Goal: Task Accomplishment & Management: Use online tool/utility

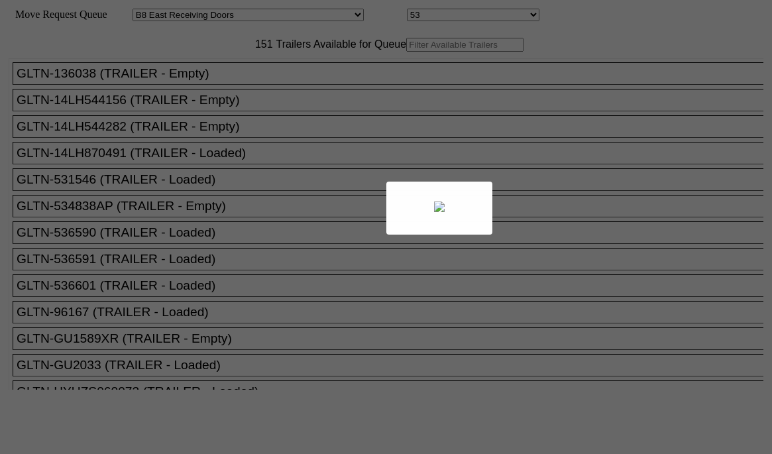
select select "536"
select select "8221"
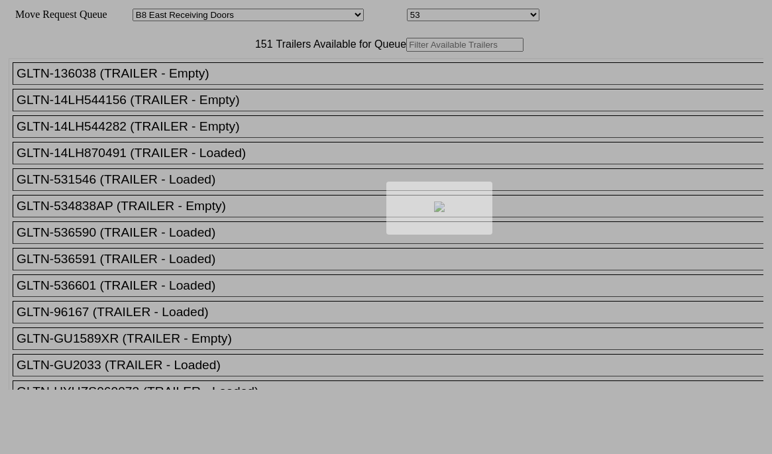
click at [254, 77] on div at bounding box center [386, 227] width 772 height 454
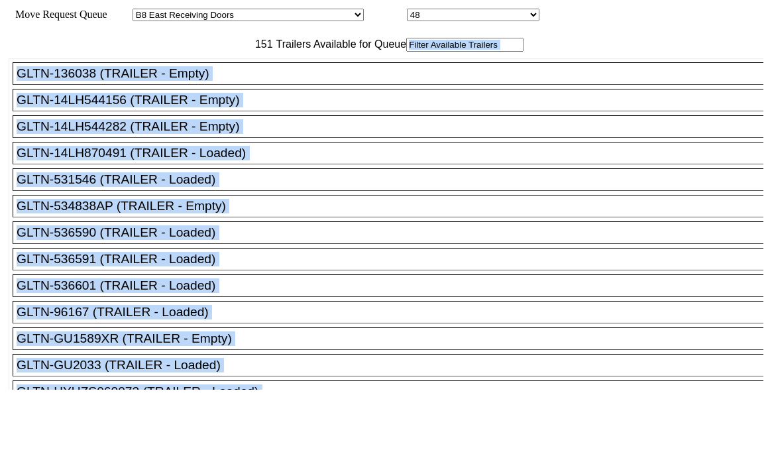
click at [406, 52] on input "text" at bounding box center [464, 45] width 117 height 14
drag, startPoint x: 517, startPoint y: 138, endPoint x: 99, endPoint y: 69, distance: 423.7
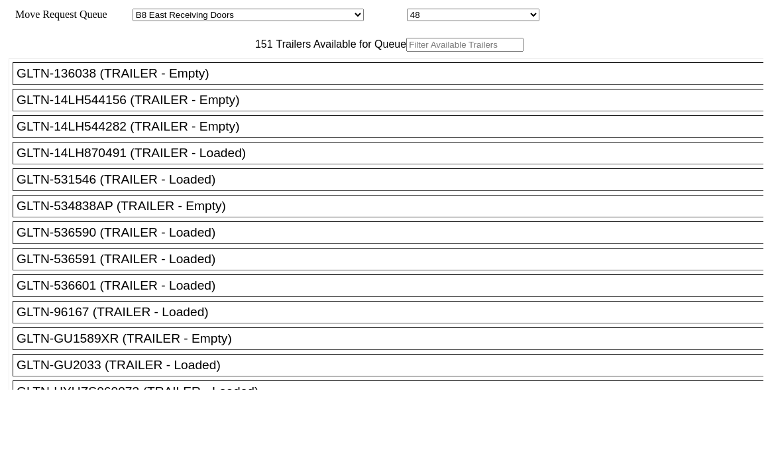
drag, startPoint x: 324, startPoint y: 43, endPoint x: 335, endPoint y: 42, distance: 11.3
click at [331, 38] on div "Move Queue Updated" at bounding box center [386, 29] width 755 height 17
click at [335, 38] on div "Move Queue Updated" at bounding box center [386, 29] width 755 height 17
click at [406, 52] on input "text" at bounding box center [464, 45] width 117 height 14
paste input "XPOU413593"
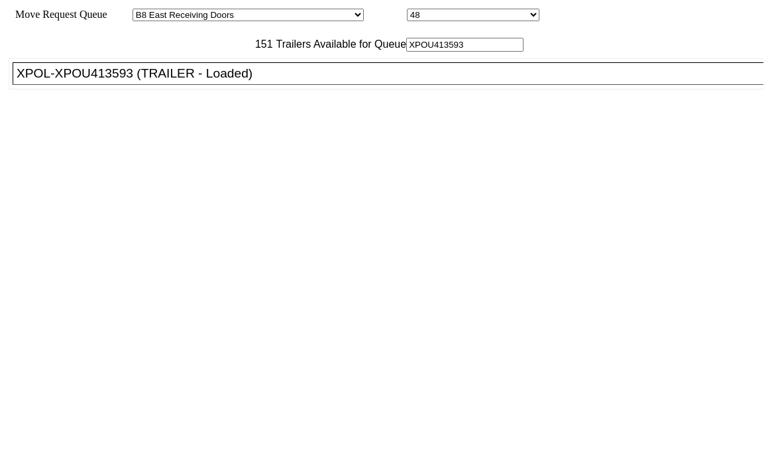
type input "XPOU413593"
click at [251, 81] on div "XPOL-XPOU413593 (TRAILER - Loaded)" at bounding box center [394, 73] width 755 height 15
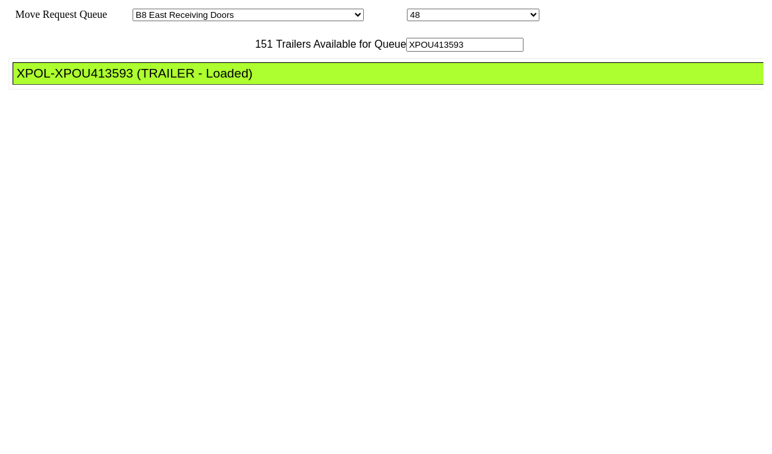
click at [251, 81] on div "XPOL-XPOU413593 (TRAILER - Loaded)" at bounding box center [394, 73] width 755 height 15
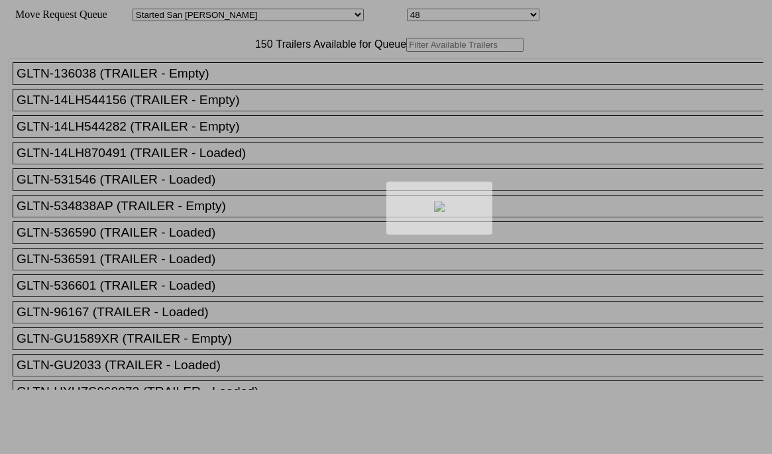
click at [201, 73] on div at bounding box center [386, 227] width 772 height 454
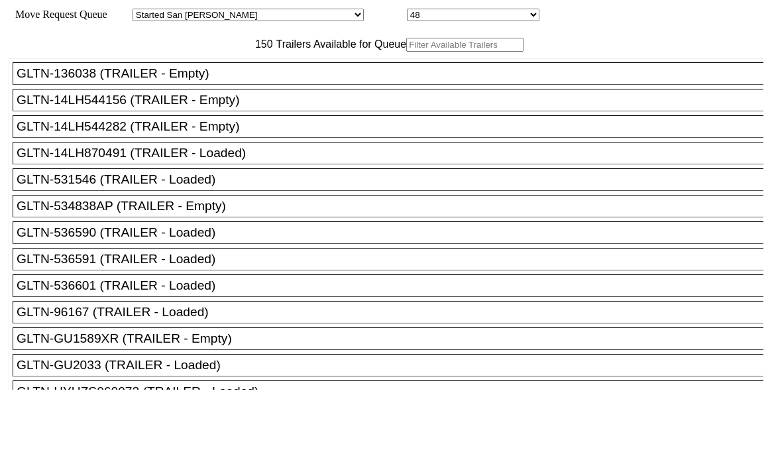
click at [406, 52] on input "text" at bounding box center [464, 45] width 117 height 14
paste input "XPOU422549"
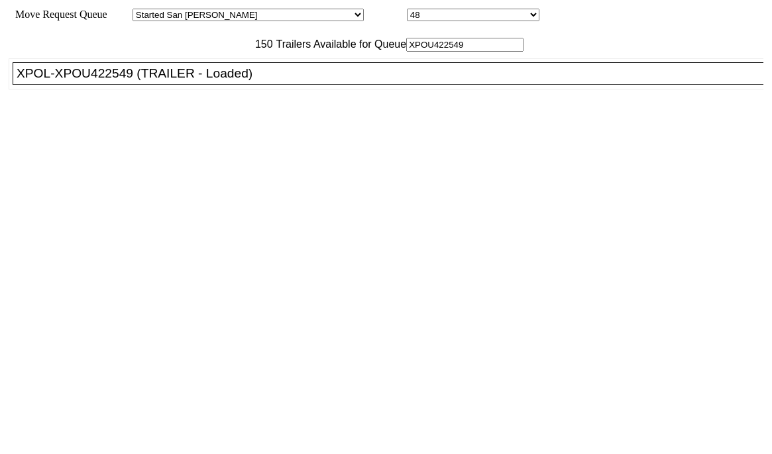
type input "XPOU422549"
click at [205, 81] on div "XPOL-XPOU422549 (TRAILER - Loaded)" at bounding box center [394, 73] width 755 height 15
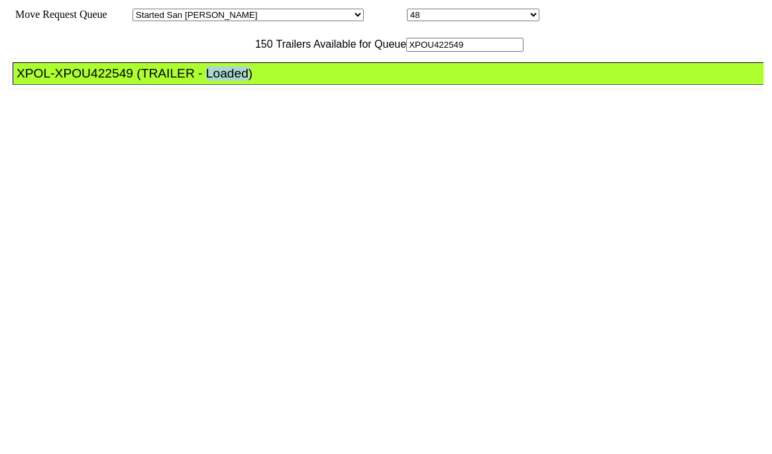
click at [205, 81] on div "XPOL-XPOU422549 (TRAILER - Loaded)" at bounding box center [394, 73] width 755 height 15
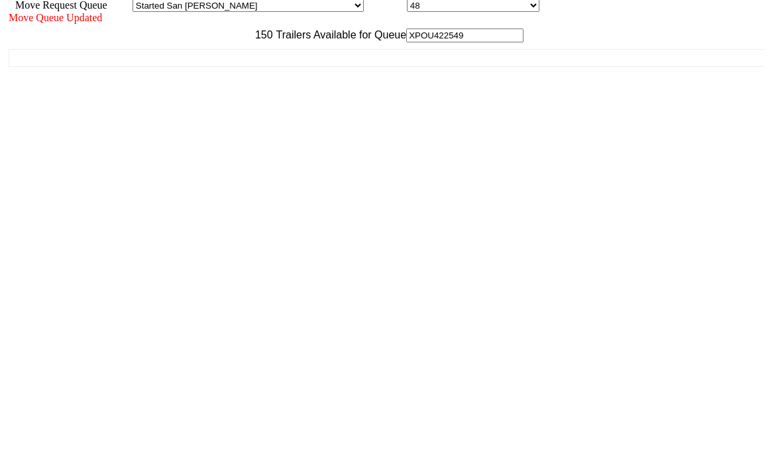
scroll to position [12, 0]
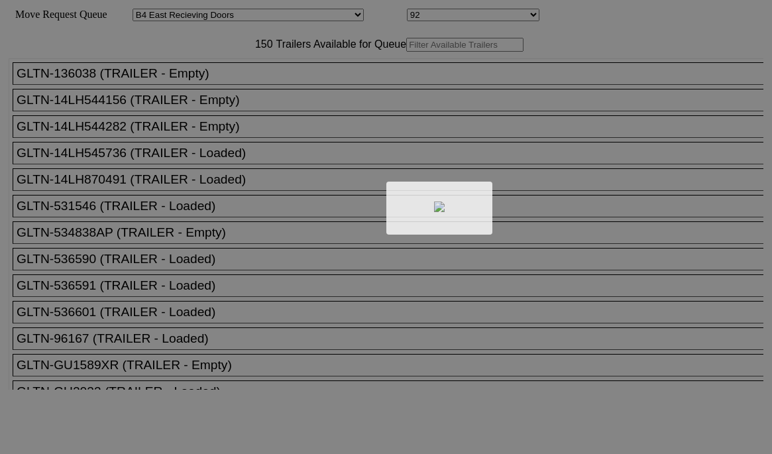
select select "527"
select select "8148"
click at [242, 73] on div at bounding box center [386, 227] width 772 height 454
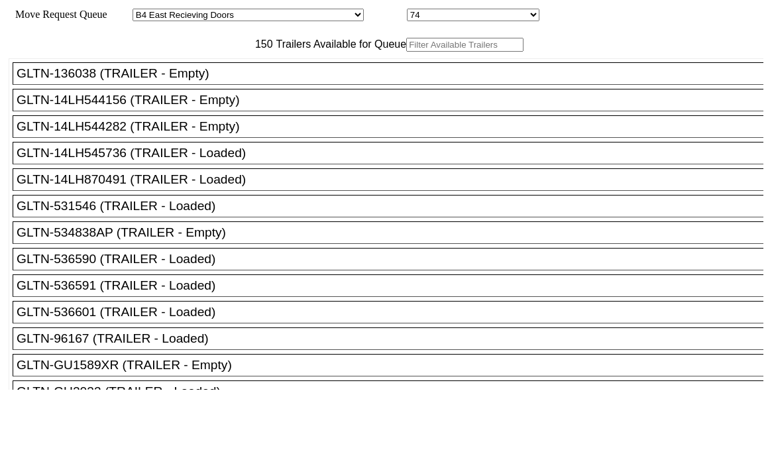
click at [406, 52] on input "text" at bounding box center [464, 45] width 117 height 14
paste input "STTU433552"
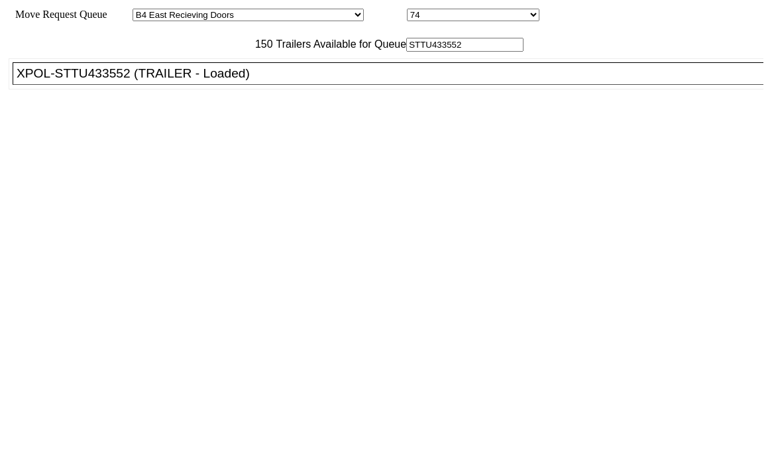
type input "STTU433552"
click at [213, 81] on div "XPOL-STTU433552 (TRAILER - Loaded)" at bounding box center [394, 73] width 755 height 15
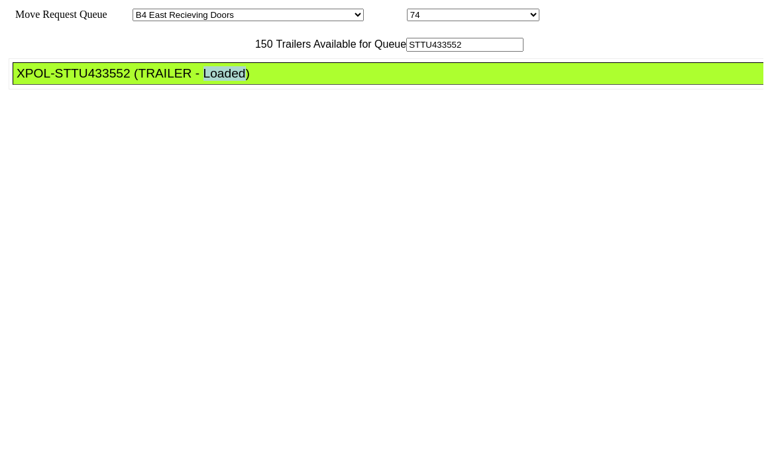
click at [213, 81] on div "XPOL-STTU433552 (TRAILER - Loaded)" at bounding box center [394, 73] width 755 height 15
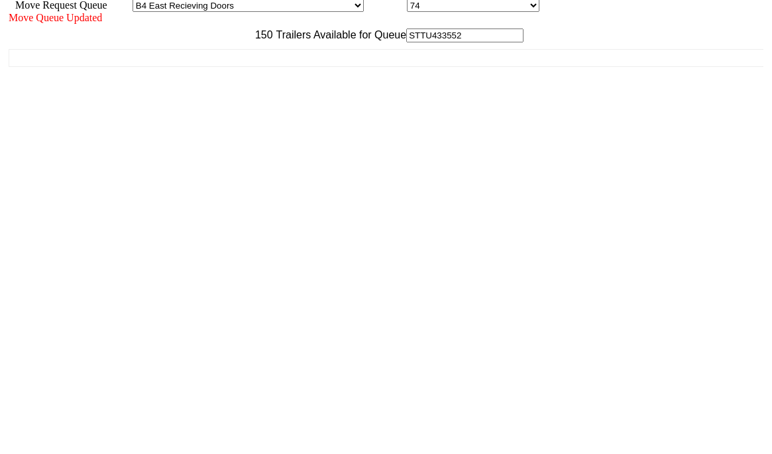
scroll to position [12, 0]
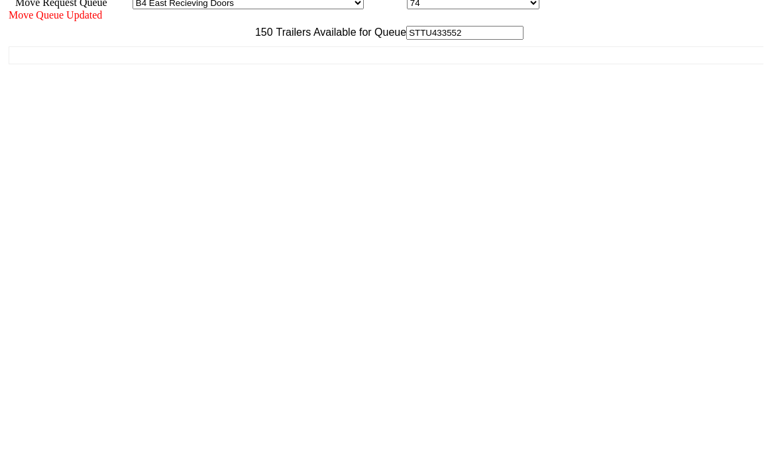
drag, startPoint x: 646, startPoint y: 298, endPoint x: 649, endPoint y: 382, distance: 84.2
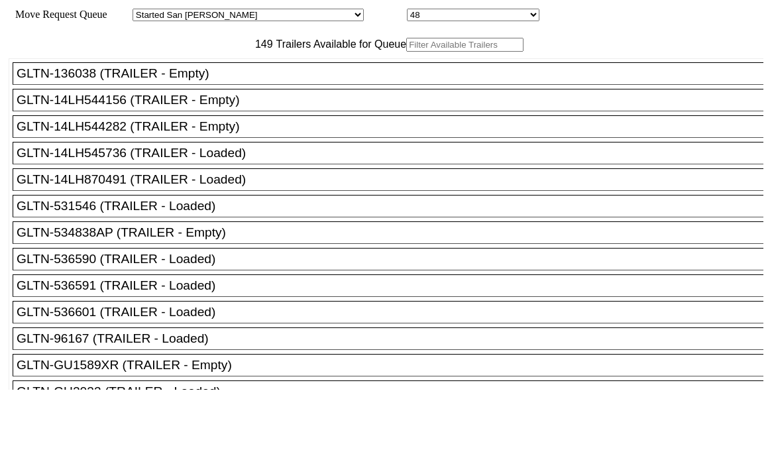
click at [406, 52] on input "text" at bounding box center [464, 45] width 117 height 14
paste input "JBHU311137"
type input "JBHU311137"
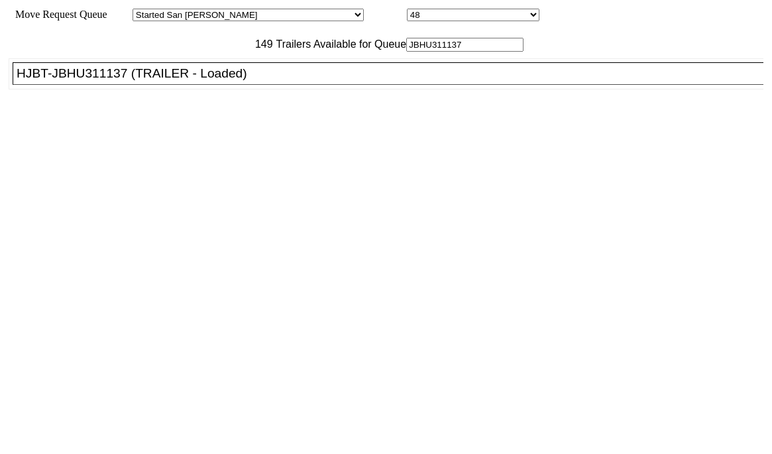
click at [223, 81] on div "HJBT-JBHU311137 (TRAILER - Loaded)" at bounding box center [394, 73] width 755 height 15
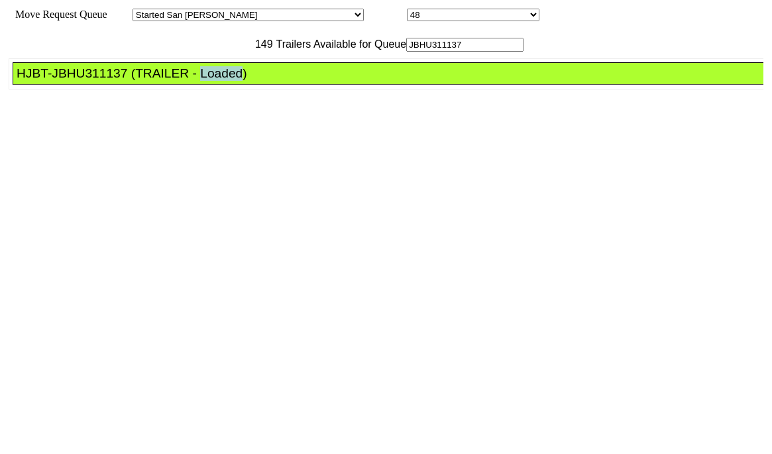
click at [223, 81] on div "HJBT-JBHU311137 (TRAILER - Loaded)" at bounding box center [394, 73] width 755 height 15
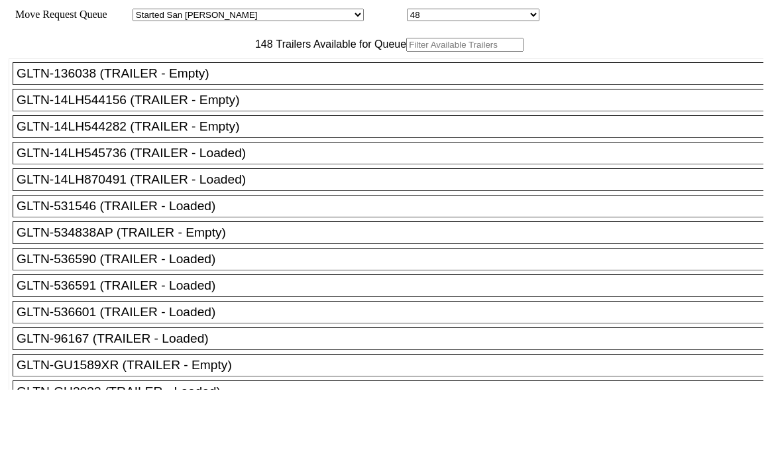
click at [406, 52] on input "text" at bounding box center [464, 45] width 117 height 14
paste input "TA215947"
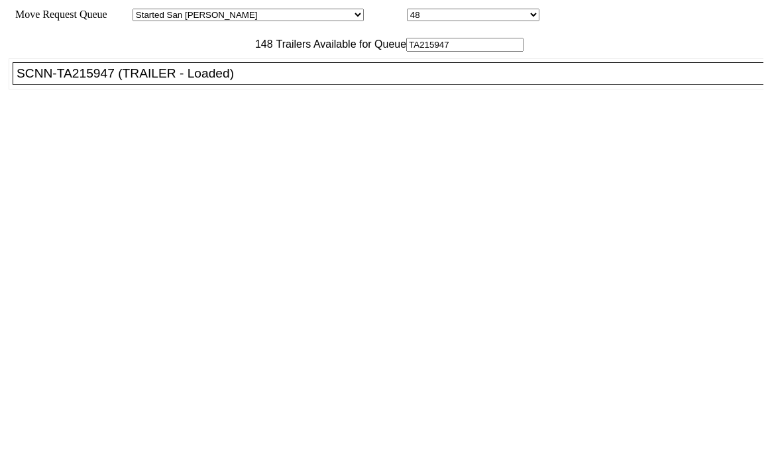
type input "TA215947"
click at [206, 81] on div "SCNN-TA215947 (TRAILER - Loaded)" at bounding box center [394, 73] width 755 height 15
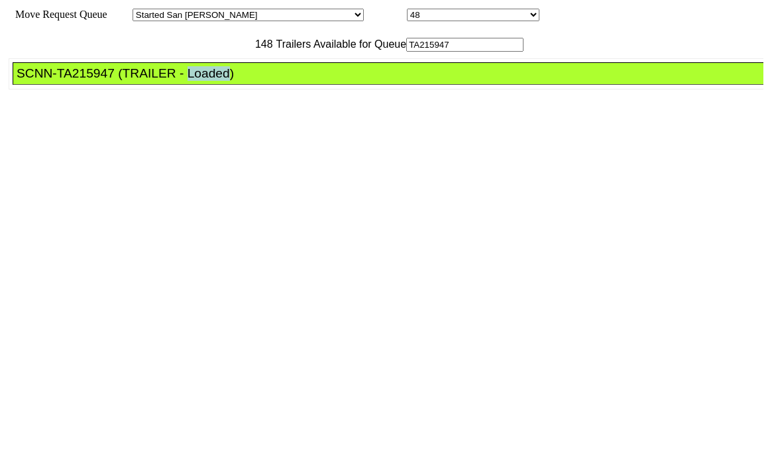
click at [206, 81] on div "SCNN-TA215947 (TRAILER - Loaded)" at bounding box center [394, 73] width 755 height 15
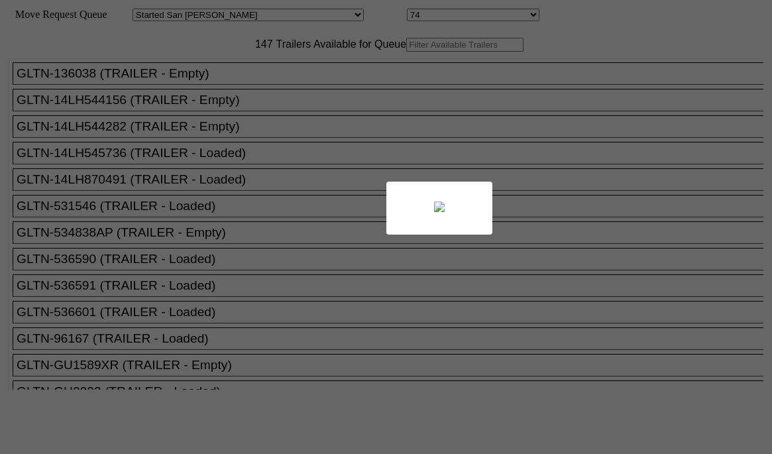
drag, startPoint x: 0, startPoint y: 0, endPoint x: 200, endPoint y: 75, distance: 213.6
click at [200, 75] on div at bounding box center [386, 227] width 772 height 454
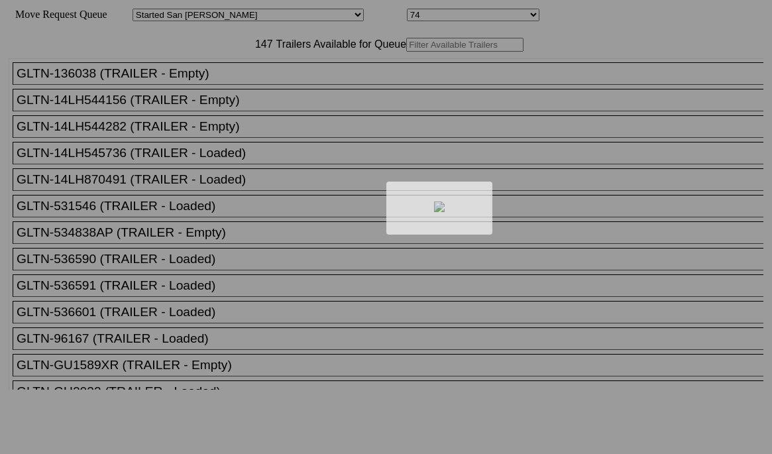
click at [200, 74] on div at bounding box center [386, 227] width 772 height 454
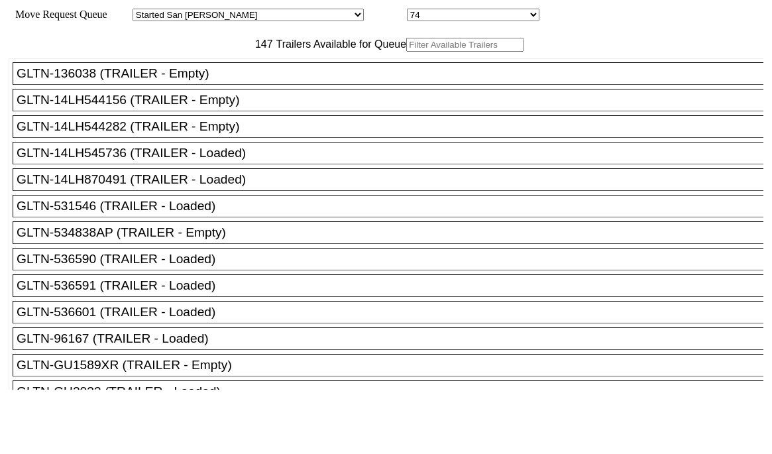
click at [406, 52] on input "text" at bounding box center [464, 45] width 117 height 14
paste input "XPOU410844"
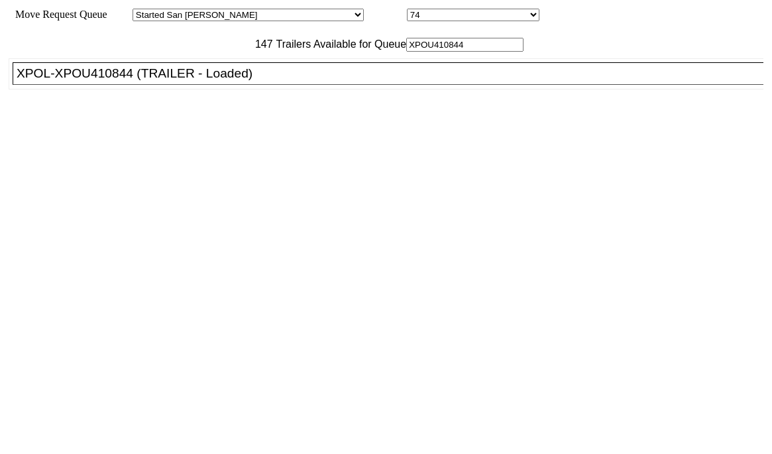
type input "XPOU410844"
click at [195, 81] on div "XPOL-XPOU410844 (TRAILER - Loaded)" at bounding box center [394, 73] width 755 height 15
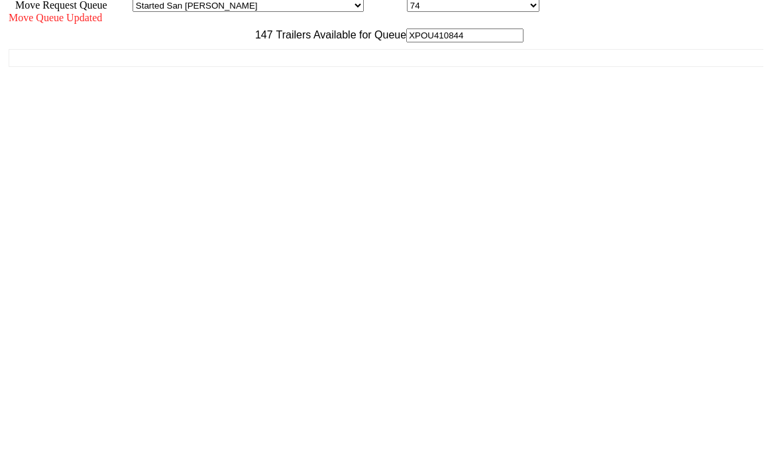
scroll to position [12, 0]
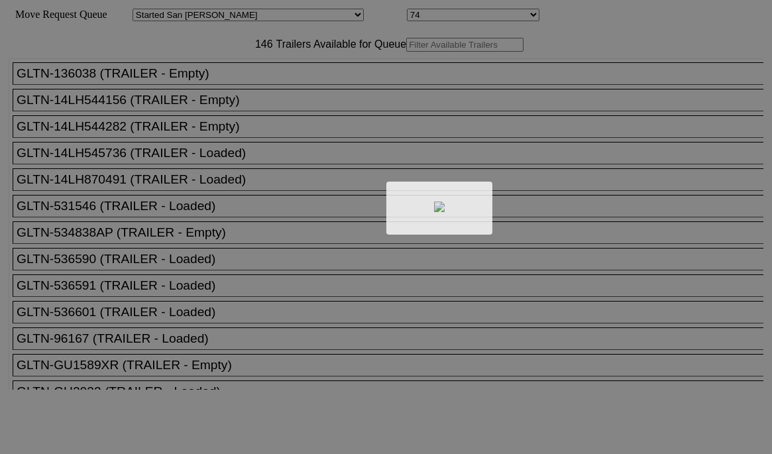
click at [210, 72] on div at bounding box center [386, 227] width 772 height 454
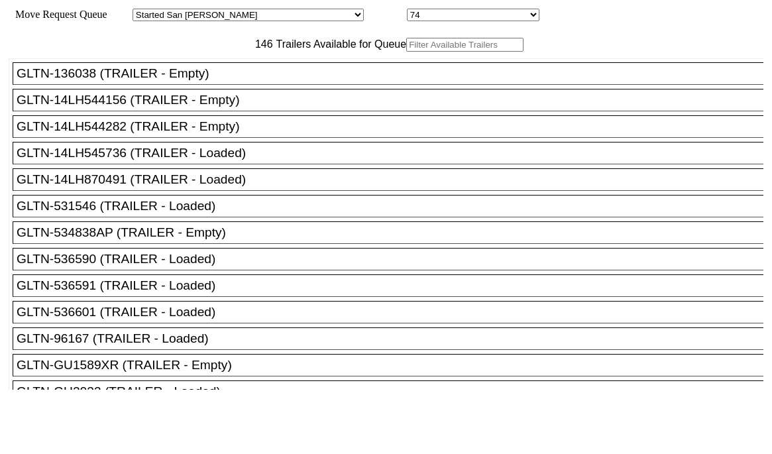
click at [406, 52] on input "text" at bounding box center [464, 45] width 117 height 14
paste input "516441"
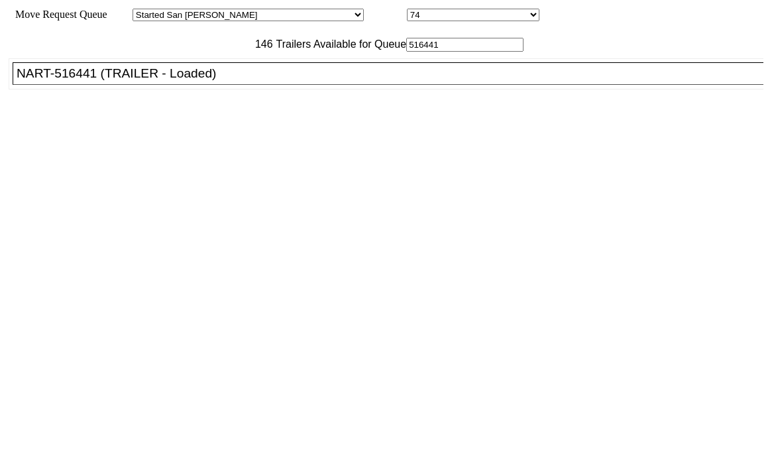
type input "516441"
click at [213, 81] on div "NART-516441 (TRAILER - Loaded)" at bounding box center [394, 73] width 755 height 15
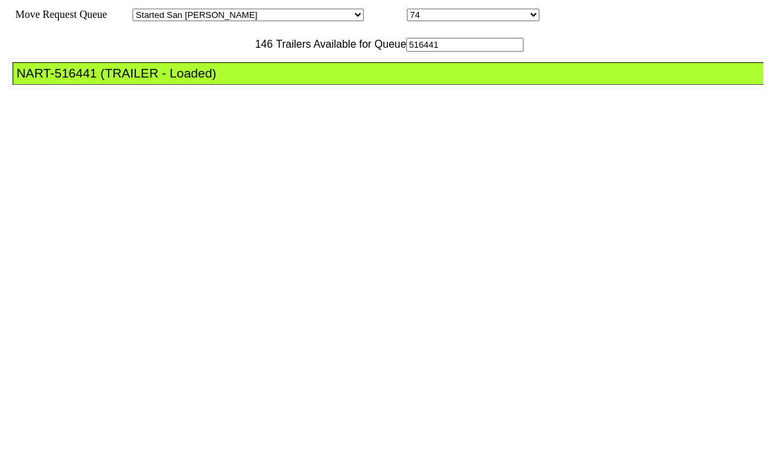
click at [213, 81] on div "NART-516441 (TRAILER - Loaded)" at bounding box center [394, 73] width 755 height 15
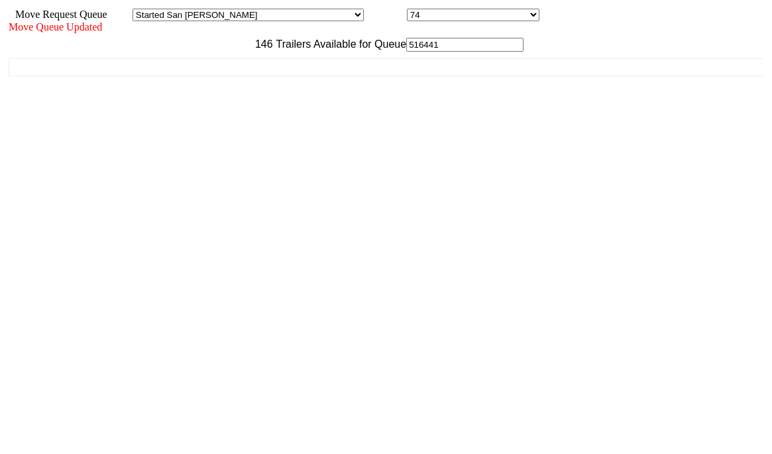
scroll to position [12, 0]
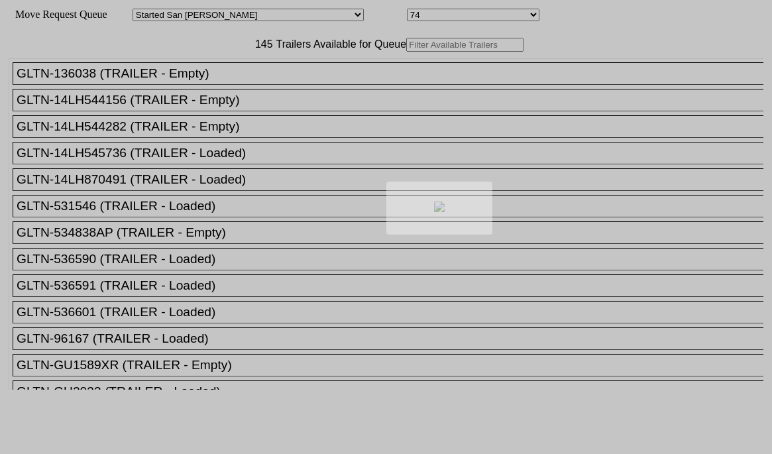
click at [242, 64] on body "Move Request Queue Area Started [GEOGRAPHIC_DATA][PERSON_NAME][PERSON_NAME] [GE…" at bounding box center [385, 223] width 761 height 437
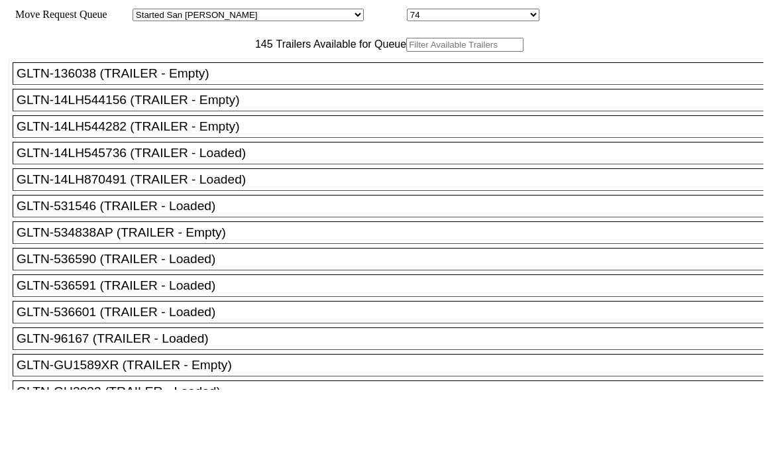
drag, startPoint x: 254, startPoint y: 80, endPoint x: 242, endPoint y: 68, distance: 16.9
click at [406, 52] on input "text" at bounding box center [464, 45] width 117 height 14
paste input "TA228694"
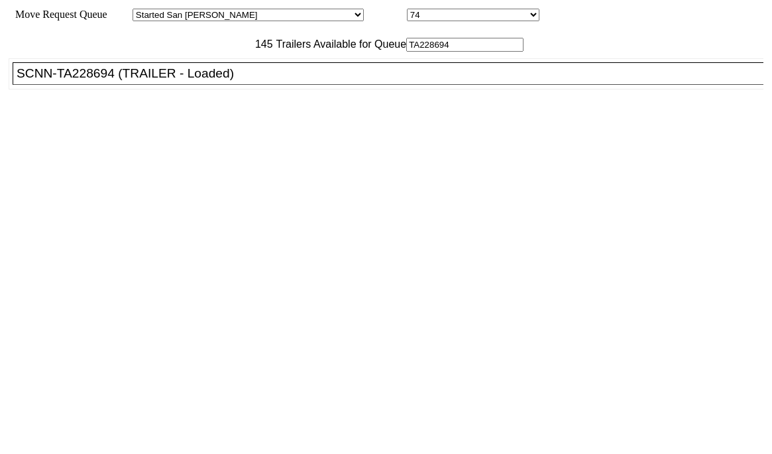
type input "TA228694"
click at [172, 81] on div "SCNN-TA228694 (TRAILER - Loaded)" at bounding box center [394, 73] width 755 height 15
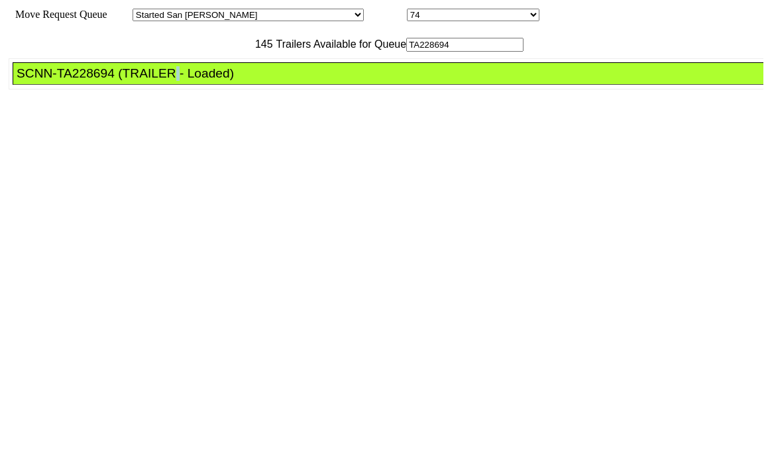
click at [172, 81] on div "SCNN-TA228694 (TRAILER - Loaded)" at bounding box center [394, 73] width 755 height 15
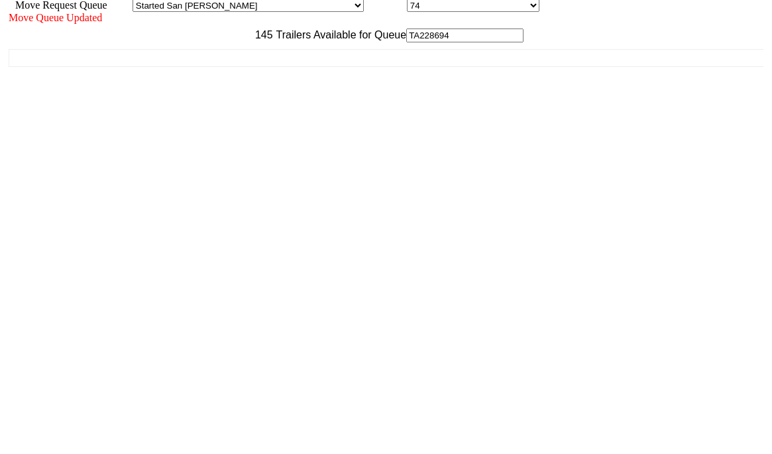
scroll to position [12, 0]
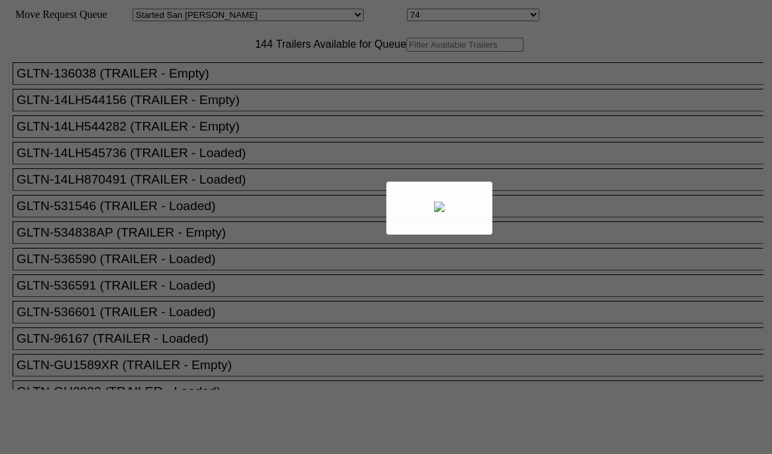
click at [224, 88] on div at bounding box center [386, 227] width 772 height 454
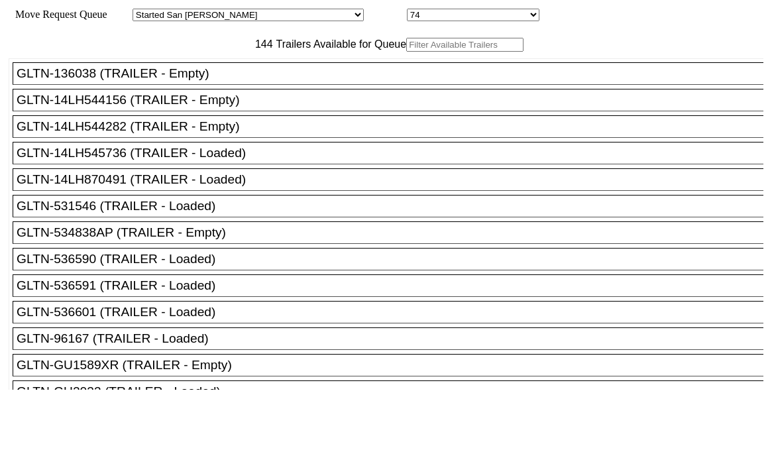
click at [406, 52] on input "text" at bounding box center [464, 45] width 117 height 14
paste input "TA162266"
type input "TA162266"
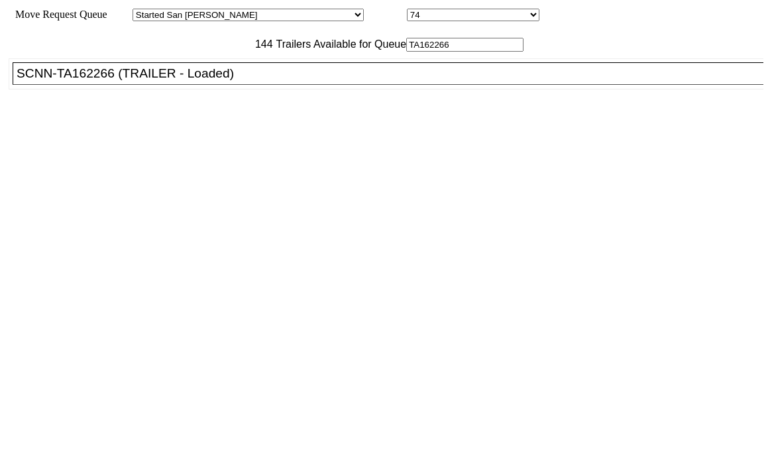
click at [197, 81] on div "SCNN-TA162266 (TRAILER - Loaded)" at bounding box center [394, 73] width 755 height 15
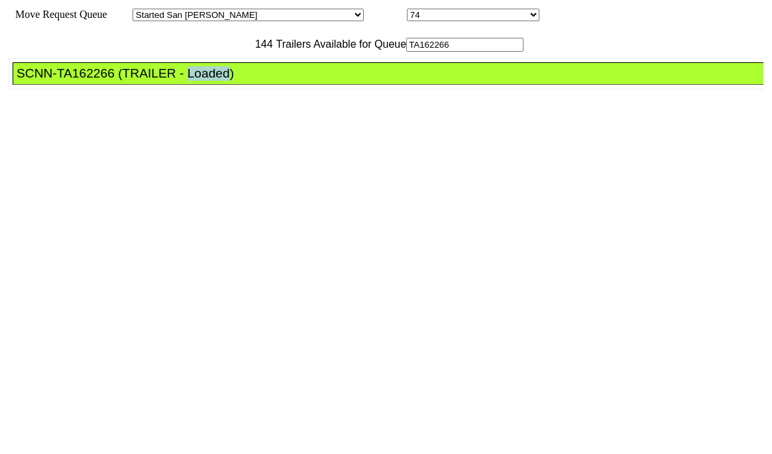
click at [197, 81] on div "SCNN-TA162266 (TRAILER - Loaded)" at bounding box center [394, 73] width 755 height 15
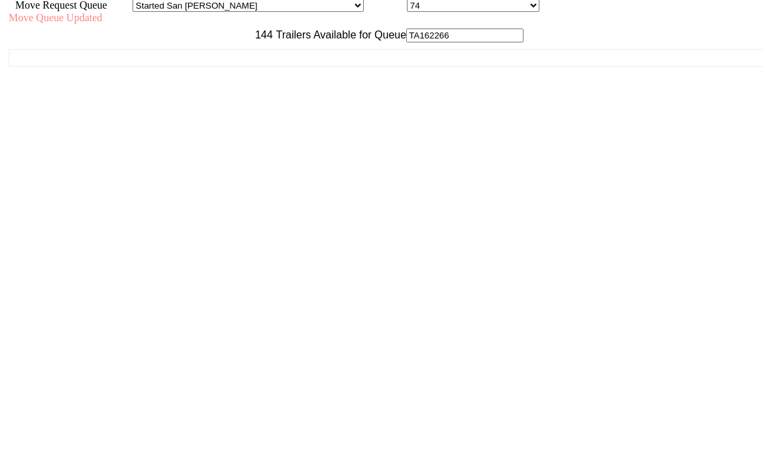
scroll to position [12, 0]
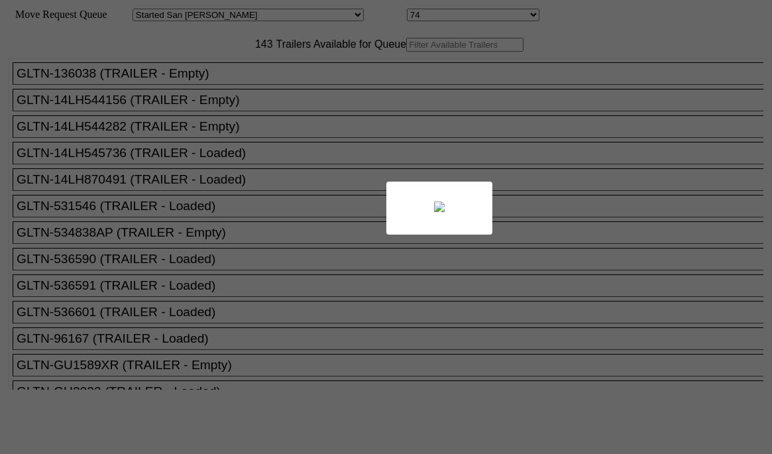
drag, startPoint x: 44, startPoint y: 48, endPoint x: 256, endPoint y: 67, distance: 212.1
click at [256, 66] on div at bounding box center [386, 227] width 772 height 454
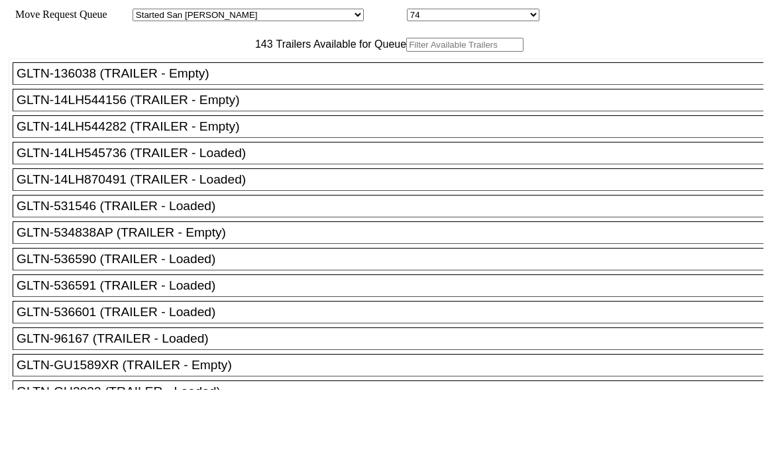
click at [406, 52] on input "text" at bounding box center [464, 45] width 117 height 14
paste input "166011"
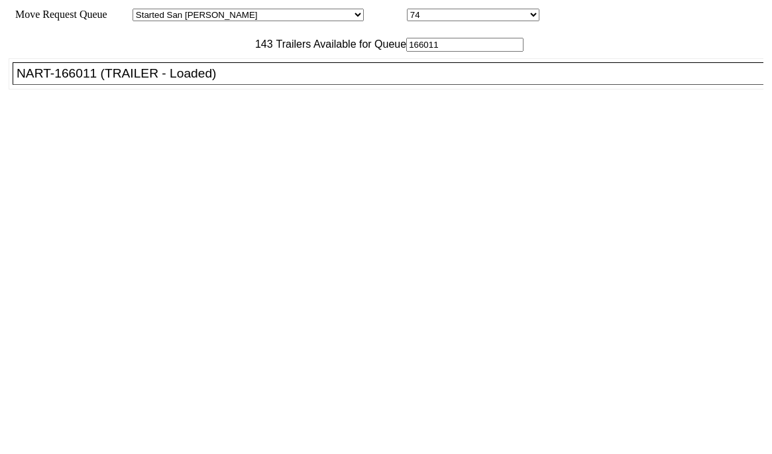
type input "166011"
click at [223, 81] on div "NART-166011 (TRAILER - Loaded)" at bounding box center [394, 73] width 755 height 15
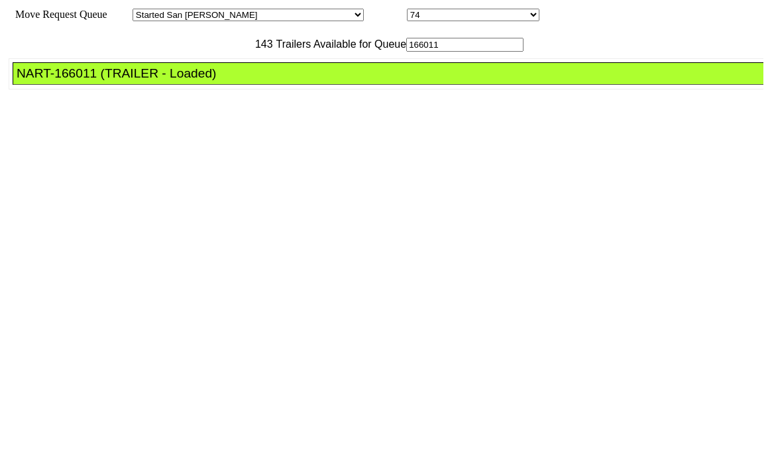
drag, startPoint x: 223, startPoint y: 101, endPoint x: 633, endPoint y: 278, distance: 446.6
click at [223, 81] on div "NART-166011 (TRAILER - Loaded)" at bounding box center [394, 73] width 755 height 15
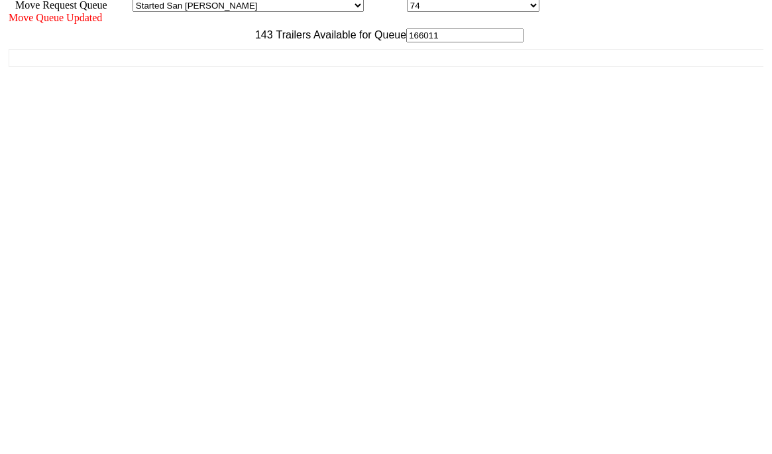
scroll to position [12, 0]
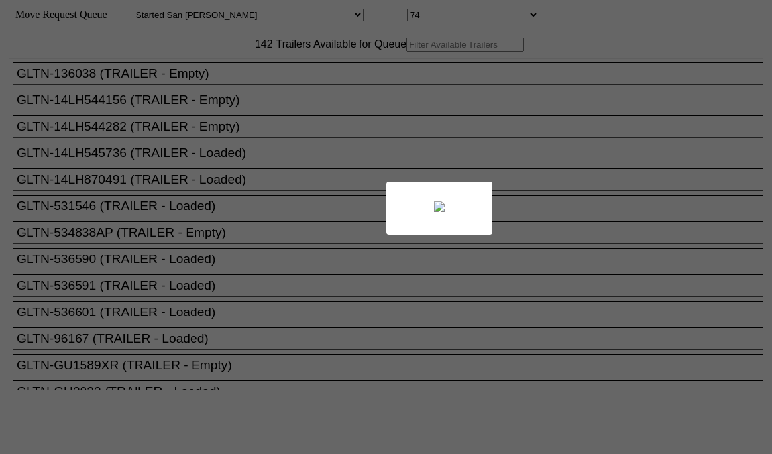
click at [237, 64] on div at bounding box center [386, 227] width 772 height 454
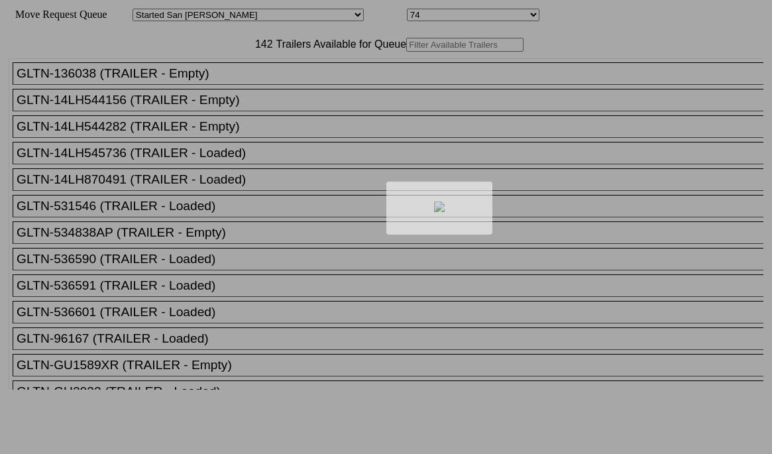
click at [257, 75] on div at bounding box center [386, 227] width 772 height 454
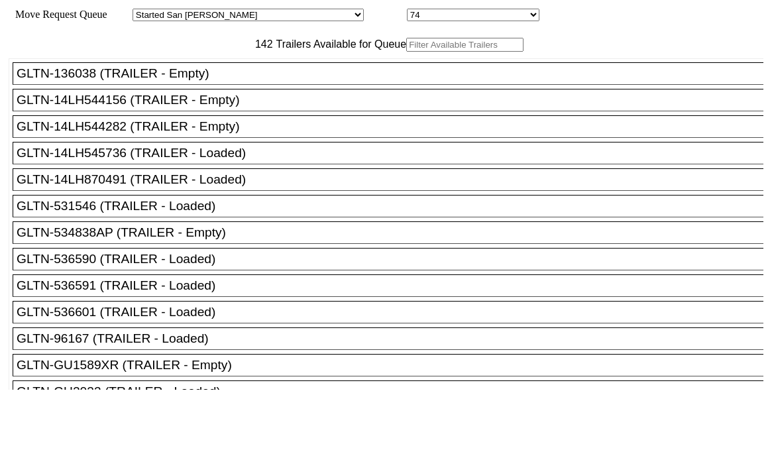
click at [406, 52] on input "text" at bounding box center [464, 45] width 117 height 14
paste input "161988"
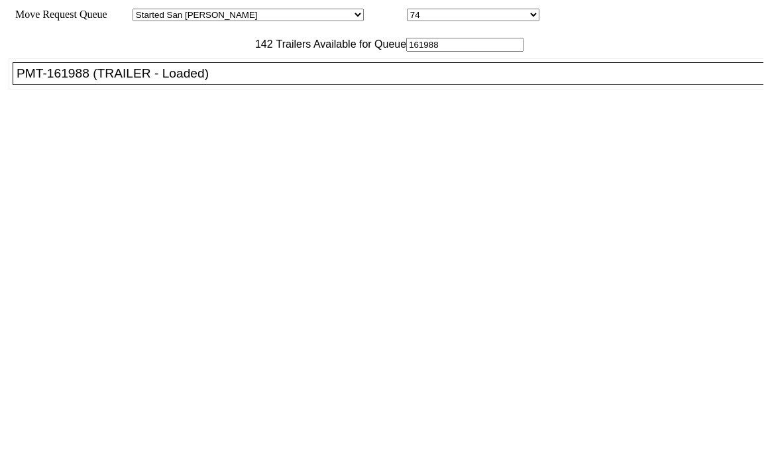
type input "161988"
click at [238, 89] on ul "GLTN-136038 (TRAILER - Empty) GLTN-14LH544156 (TRAILER - Empty) GLTN-14LH544282…" at bounding box center [387, 73] width 756 height 31
click at [250, 81] on div "PMT-161988 (TRAILER - Loaded)" at bounding box center [394, 73] width 755 height 15
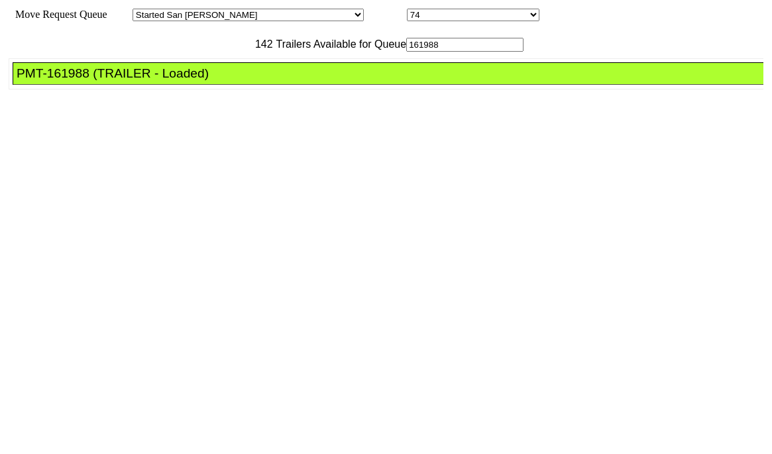
click at [250, 81] on div "PMT-161988 (TRAILER - Loaded)" at bounding box center [394, 73] width 755 height 15
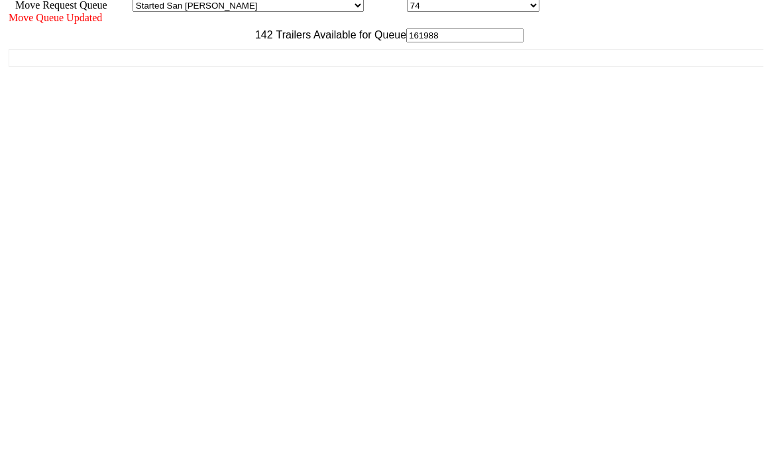
scroll to position [12, 0]
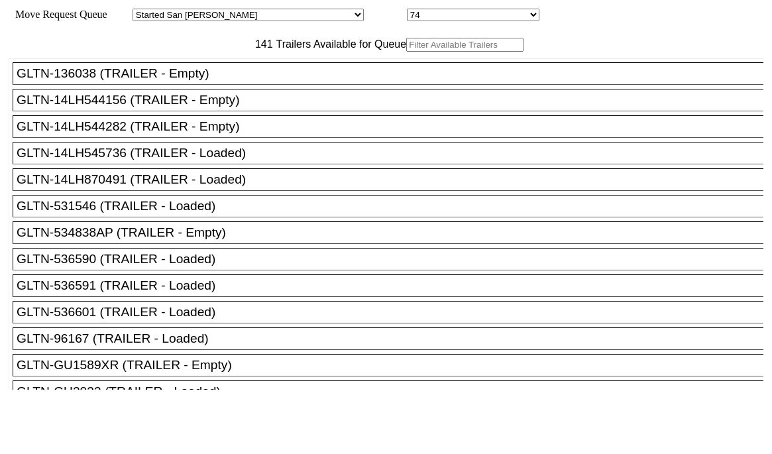
click at [406, 52] on input "text" at bounding box center [464, 45] width 117 height 14
paste input "176107"
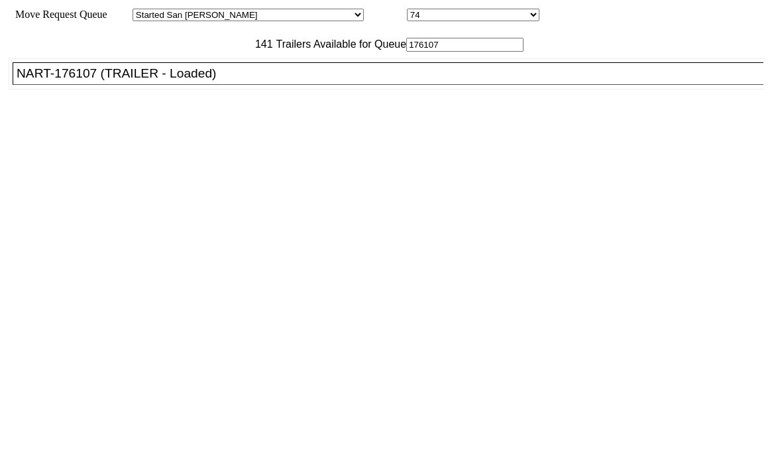
type input "176107"
click at [195, 89] on ul "GLTN-136038 (TRAILER - Empty) GLTN-14LH544156 (TRAILER - Empty) GLTN-14LH544282…" at bounding box center [387, 73] width 756 height 31
drag, startPoint x: 195, startPoint y: 94, endPoint x: 220, endPoint y: 109, distance: 28.9
click at [220, 81] on div "NART-176107 (TRAILER - Loaded)" at bounding box center [394, 73] width 755 height 15
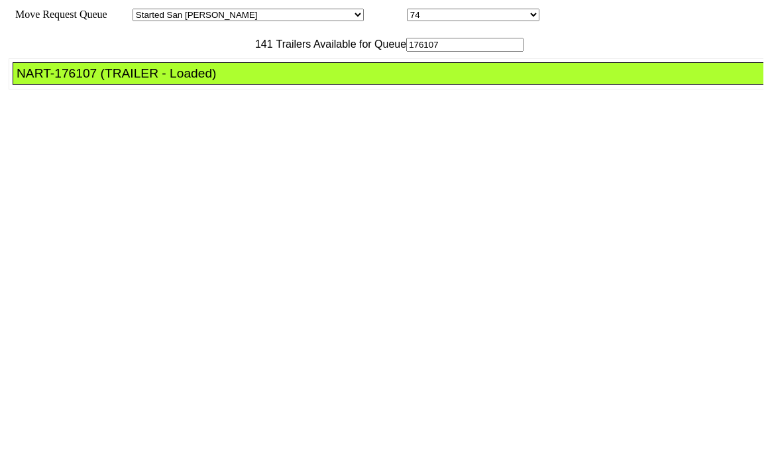
click at [220, 81] on div "NART-176107 (TRAILER - Loaded)" at bounding box center [394, 73] width 755 height 15
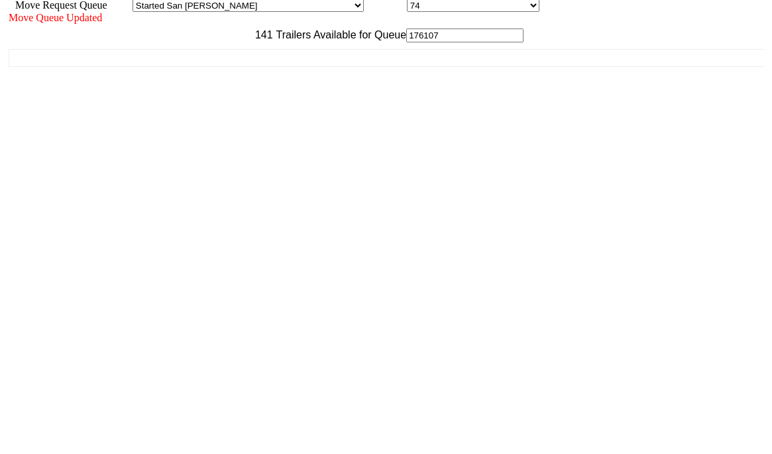
scroll to position [12, 0]
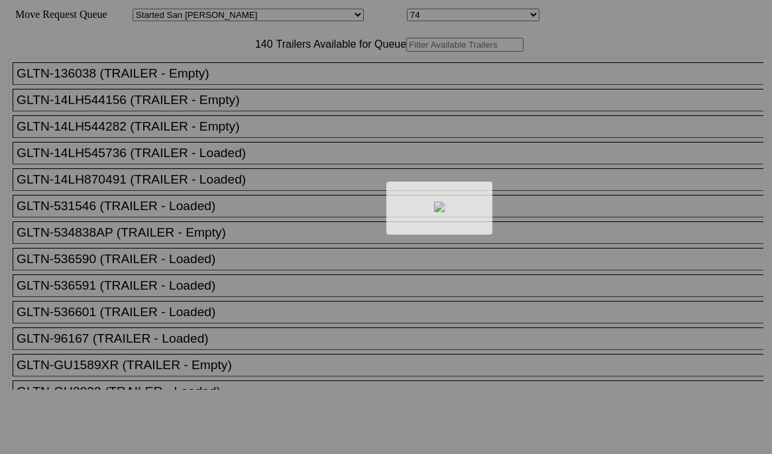
click at [225, 79] on div at bounding box center [386, 227] width 772 height 454
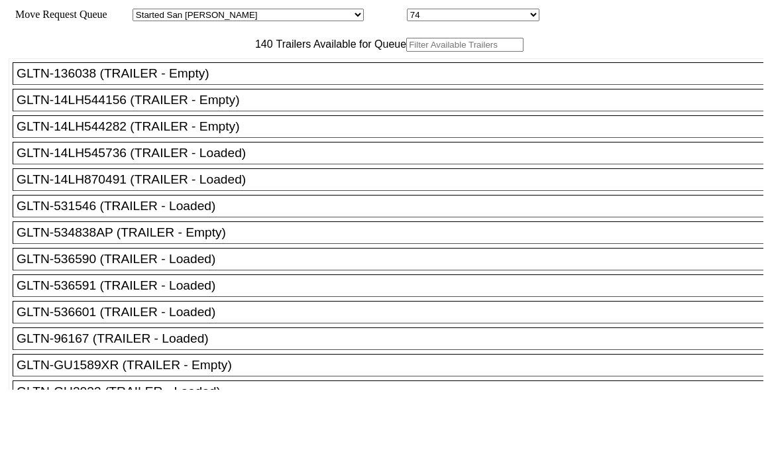
click at [406, 52] on input "text" at bounding box center [464, 45] width 117 height 14
paste input "TR569473"
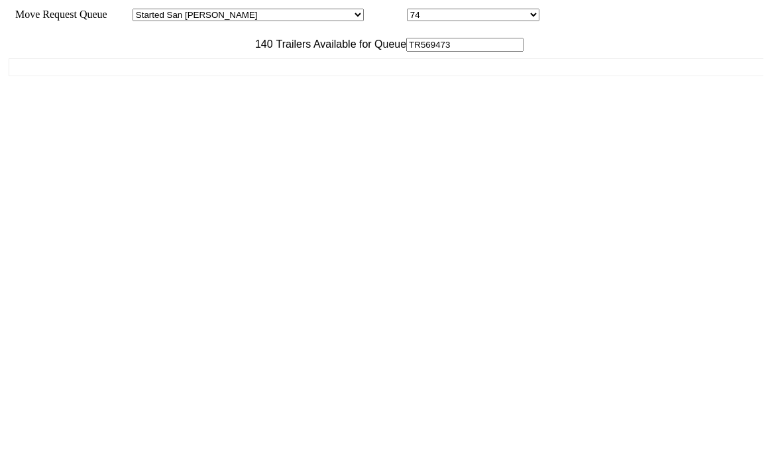
type input "TR569473"
click at [215, 113] on div "GLTN-136038 (TRAILER - Empty) GLTN-14LH544156 (TRAILER - Empty) GLTN-14LH544282…" at bounding box center [386, 221] width 755 height 338
